Goal: Book appointment/travel/reservation

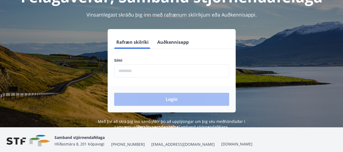
scroll to position [67, 0]
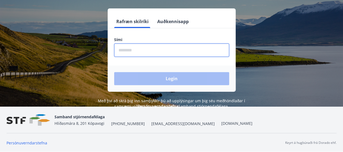
click at [146, 50] on input "phone" at bounding box center [171, 49] width 115 height 13
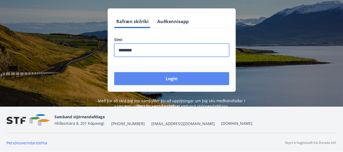
type input "********"
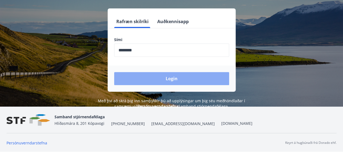
click at [175, 74] on button "Login" at bounding box center [171, 78] width 115 height 13
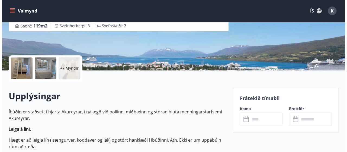
scroll to position [81, 0]
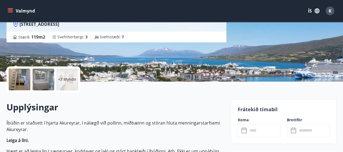
click at [64, 77] on p "+7 Myndir" at bounding box center [67, 78] width 18 height 5
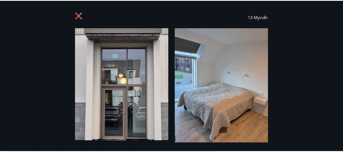
scroll to position [0, 0]
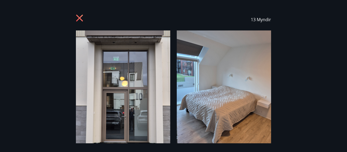
click at [77, 17] on icon at bounding box center [80, 18] width 9 height 9
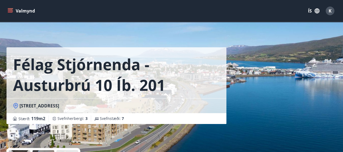
click at [12, 8] on button "Valmynd" at bounding box center [22, 11] width 31 height 10
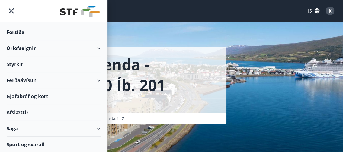
click at [99, 46] on div "Orlofseignir" at bounding box center [54, 48] width 94 height 16
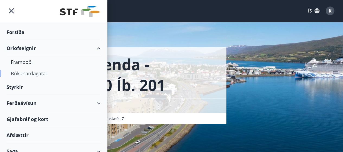
click at [33, 70] on div "Bókunardagatal" at bounding box center [53, 72] width 85 height 11
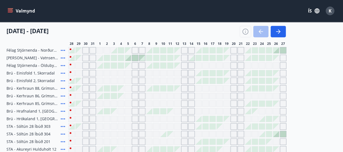
scroll to position [23, 0]
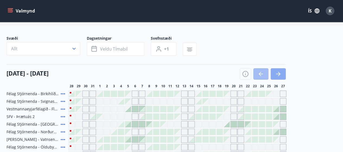
click at [277, 71] on icon "button" at bounding box center [278, 73] width 7 height 7
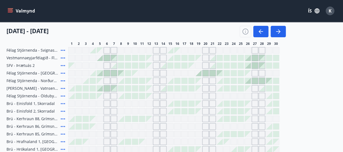
scroll to position [50, 0]
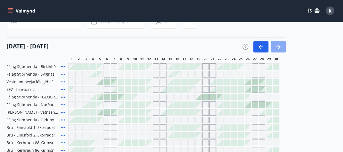
click at [278, 43] on button "button" at bounding box center [277, 46] width 15 height 11
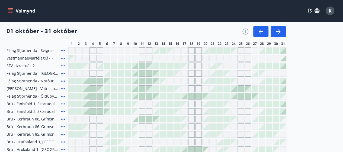
scroll to position [81, 0]
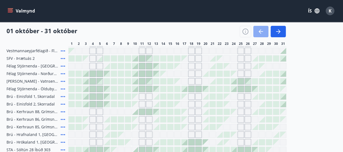
click at [261, 30] on icon "button" at bounding box center [260, 31] width 2 height 4
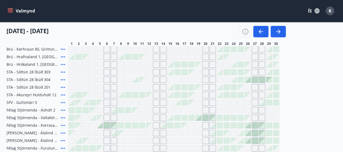
scroll to position [186, 0]
